Goal: Complete application form

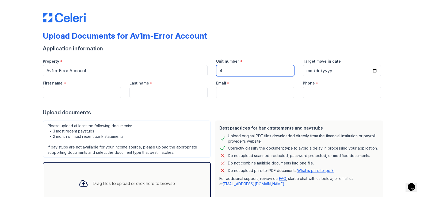
type input "4"
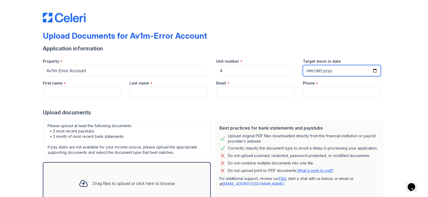
click at [373, 69] on input "Target move in date" at bounding box center [341, 70] width 78 height 11
type input "[DATE]"
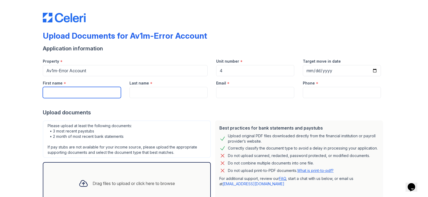
click at [84, 94] on input "First name" at bounding box center [82, 92] width 78 height 11
type input "i"
type input "Isabel"
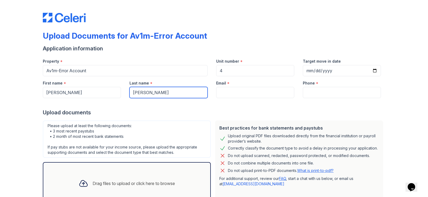
type input "Venegas"
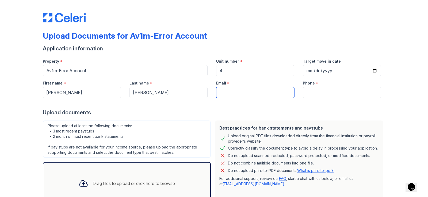
click at [230, 92] on input "Email" at bounding box center [255, 92] width 78 height 11
type input "ivenegas1202@gmail.com"
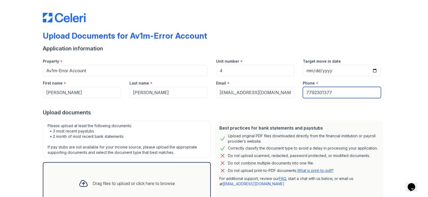
type input "7792301377"
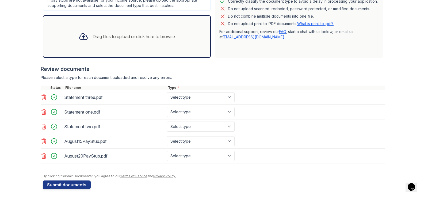
scroll to position [150, 0]
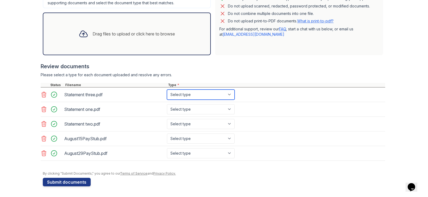
click at [228, 96] on select "Select type Paystub Bank Statement Offer Letter Tax Documents Benefit Award Let…" at bounding box center [201, 95] width 68 height 10
select select "paystub"
click at [167, 90] on select "Select type Paystub Bank Statement Offer Letter Tax Documents Benefit Award Let…" at bounding box center [201, 95] width 68 height 10
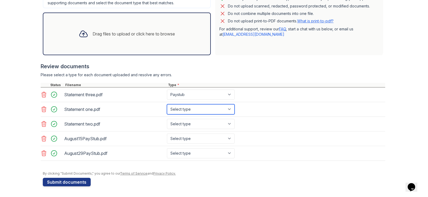
click at [227, 108] on select "Select type Paystub Bank Statement Offer Letter Tax Documents Benefit Award Let…" at bounding box center [201, 109] width 68 height 10
select select "paystub"
click at [167, 104] on select "Select type Paystub Bank Statement Offer Letter Tax Documents Benefit Award Let…" at bounding box center [201, 109] width 68 height 10
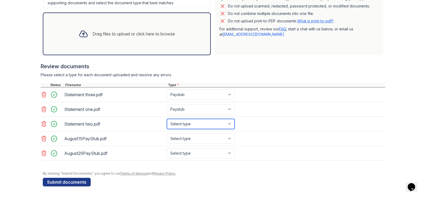
click at [227, 124] on select "Select type Paystub Bank Statement Offer Letter Tax Documents Benefit Award Let…" at bounding box center [201, 124] width 68 height 10
select select "paystub"
click at [167, 119] on select "Select type Paystub Bank Statement Offer Letter Tax Documents Benefit Award Let…" at bounding box center [201, 124] width 68 height 10
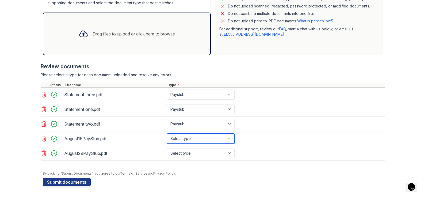
click at [228, 138] on select "Select type Paystub Bank Statement Offer Letter Tax Documents Benefit Award Let…" at bounding box center [201, 139] width 68 height 10
select select "paystub"
click at [167, 134] on select "Select type Paystub Bank Statement Offer Letter Tax Documents Benefit Award Let…" at bounding box center [201, 139] width 68 height 10
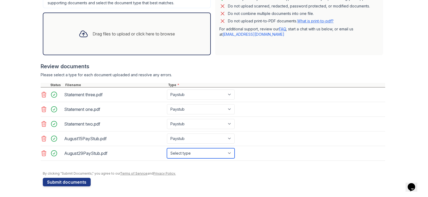
click at [229, 154] on select "Select type Paystub Bank Statement Offer Letter Tax Documents Benefit Award Let…" at bounding box center [201, 154] width 68 height 10
select select "paystub"
click at [167, 149] on select "Select type Paystub Bank Statement Offer Letter Tax Documents Benefit Award Let…" at bounding box center [201, 154] width 68 height 10
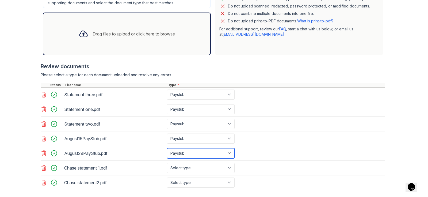
scroll to position [179, 0]
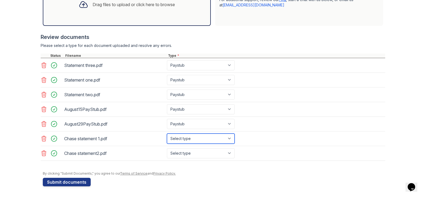
click at [230, 138] on select "Select type Paystub Bank Statement Offer Letter Tax Documents Benefit Award Let…" at bounding box center [201, 139] width 68 height 10
select select "bank_statement"
click at [167, 134] on select "Select type Paystub Bank Statement Offer Letter Tax Documents Benefit Award Let…" at bounding box center [201, 139] width 68 height 10
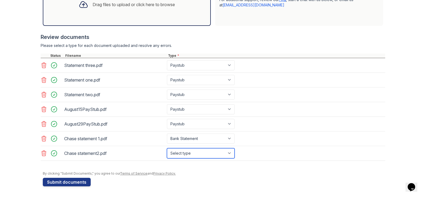
click at [230, 154] on select "Select type Paystub Bank Statement Offer Letter Tax Documents Benefit Award Let…" at bounding box center [201, 154] width 68 height 10
select select "bank_statement"
click at [167, 149] on select "Select type Paystub Bank Statement Offer Letter Tax Documents Benefit Award Let…" at bounding box center [201, 154] width 68 height 10
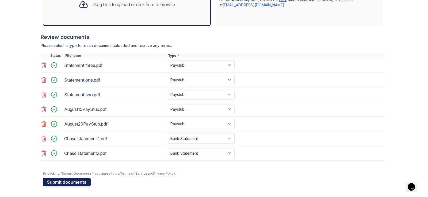
click at [51, 182] on button "Submit documents" at bounding box center [67, 182] width 48 height 9
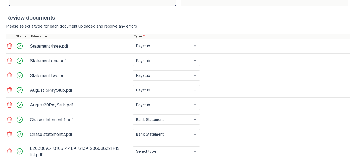
scroll to position [240, 0]
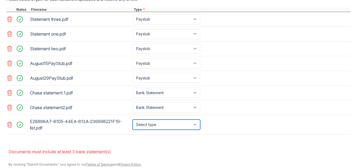
click at [195, 122] on select "Select type Paystub Bank Statement Offer Letter Tax Documents Benefit Award Let…" at bounding box center [167, 124] width 68 height 10
select select "bank_statement"
click at [133, 119] on select "Select type Paystub Bank Statement Offer Letter Tax Documents Benefit Award Let…" at bounding box center [167, 124] width 68 height 10
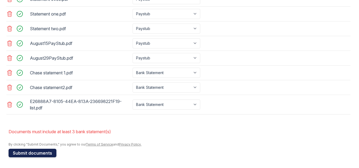
click at [41, 151] on button "Submit documents" at bounding box center [33, 153] width 48 height 9
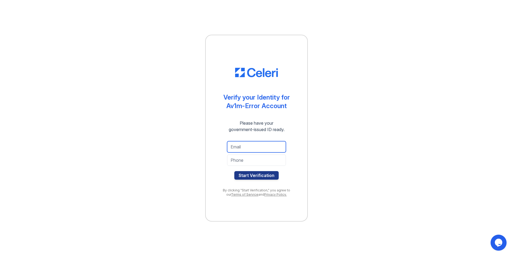
click at [254, 149] on input "email" at bounding box center [256, 146] width 59 height 11
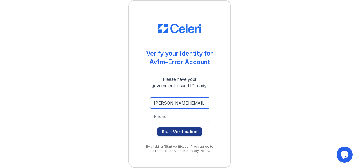
click at [168, 102] on input "isabel.venegas1202@gmail.com" at bounding box center [179, 102] width 59 height 11
type input "ivenegas1202@gmail.com"
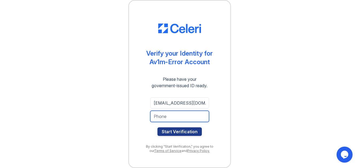
click at [166, 118] on input "tel" at bounding box center [179, 116] width 59 height 11
type input "7792301377"
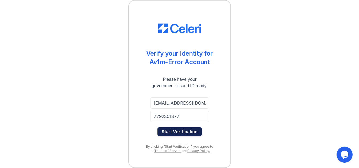
click at [171, 130] on button "Start Verification" at bounding box center [179, 131] width 44 height 9
